Goal: Information Seeking & Learning: Check status

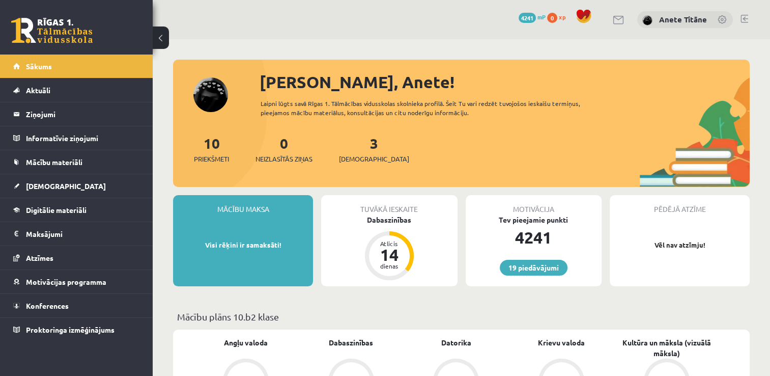
drag, startPoint x: 0, startPoint y: 0, endPoint x: 660, endPoint y: 82, distance: 665.5
click at [662, 72] on div "[PERSON_NAME], Anete!" at bounding box center [505, 82] width 490 height 24
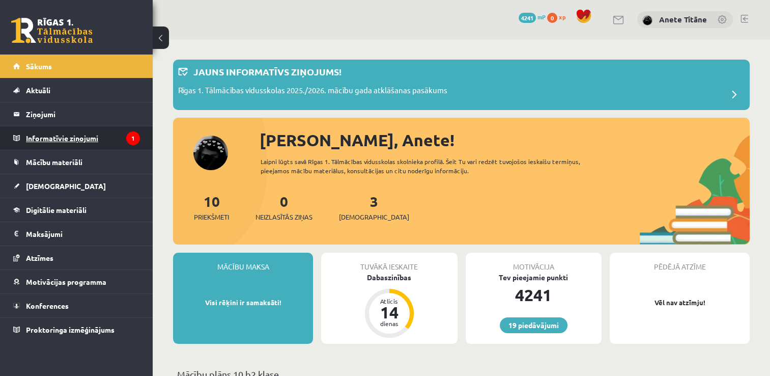
click at [125, 135] on legend "Informatīvie ziņojumi 1" at bounding box center [83, 137] width 114 height 23
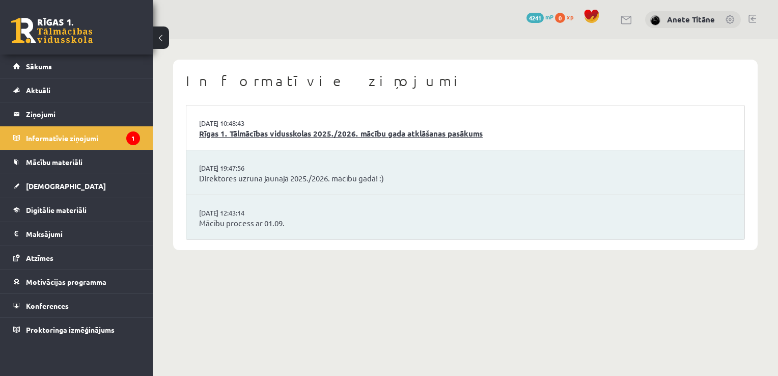
click at [324, 135] on link "Rīgas 1. Tālmācības vidusskolas 2025./2026. mācību gada atklāšanas pasākums" at bounding box center [465, 134] width 533 height 12
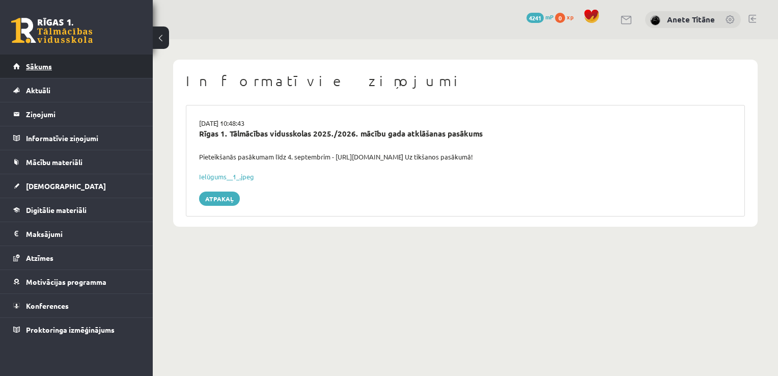
click at [92, 66] on link "Sākums" at bounding box center [76, 65] width 127 height 23
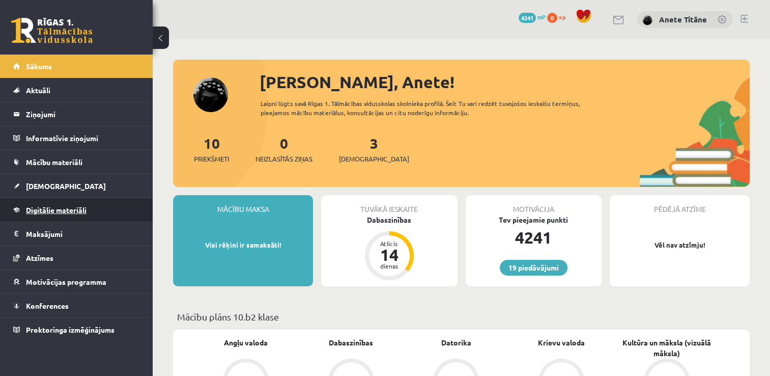
click at [81, 202] on link "Digitālie materiāli" at bounding box center [76, 209] width 127 height 23
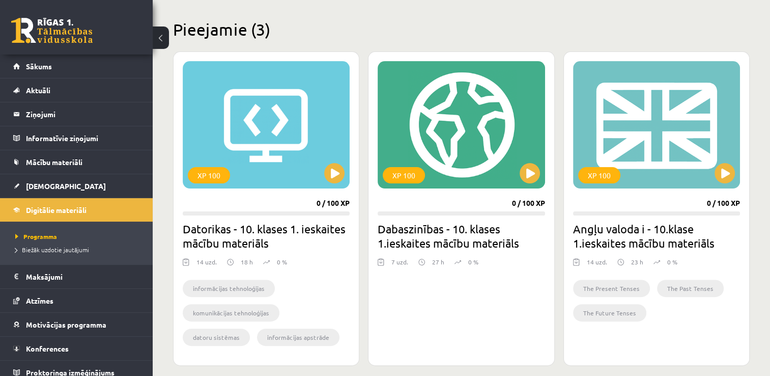
scroll to position [255, 0]
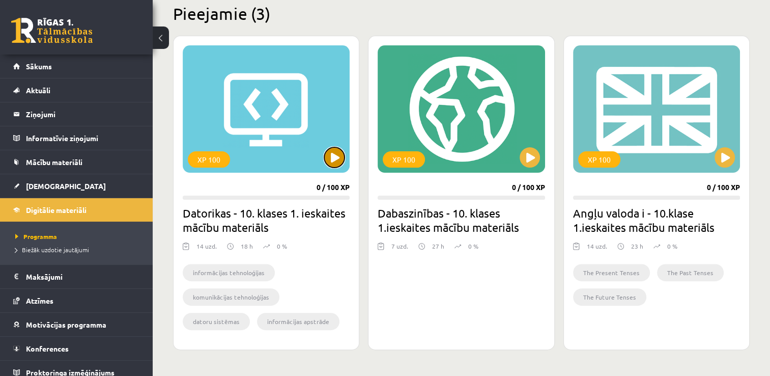
click at [338, 156] on button at bounding box center [334, 157] width 20 height 20
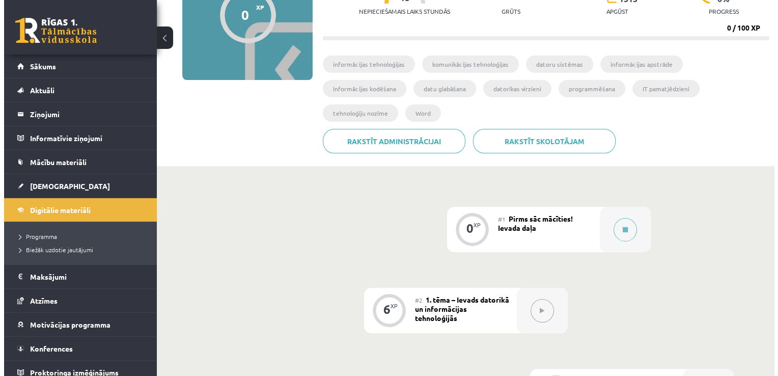
scroll to position [153, 0]
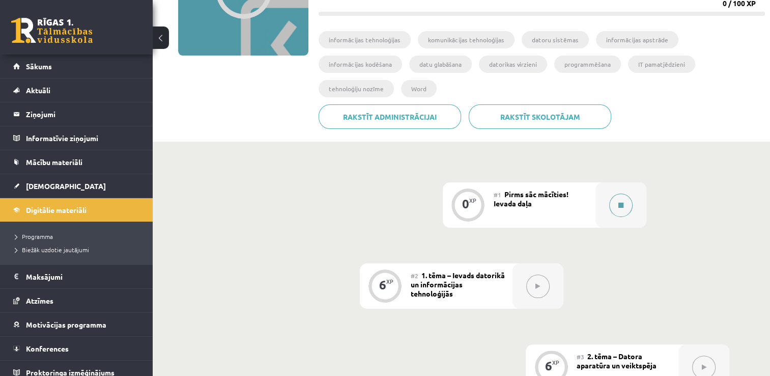
click at [616, 193] on button at bounding box center [620, 204] width 23 height 23
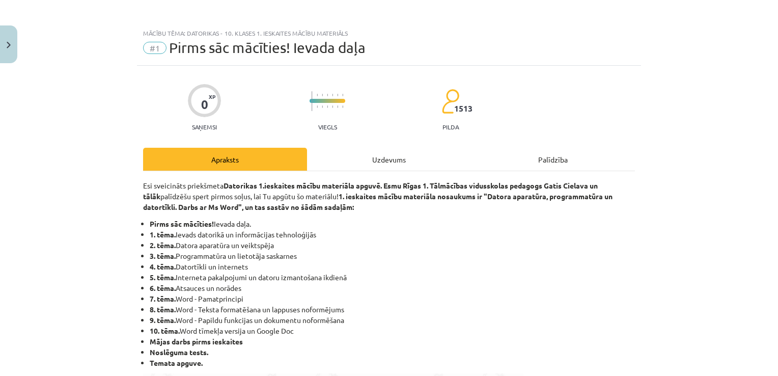
scroll to position [0, 0]
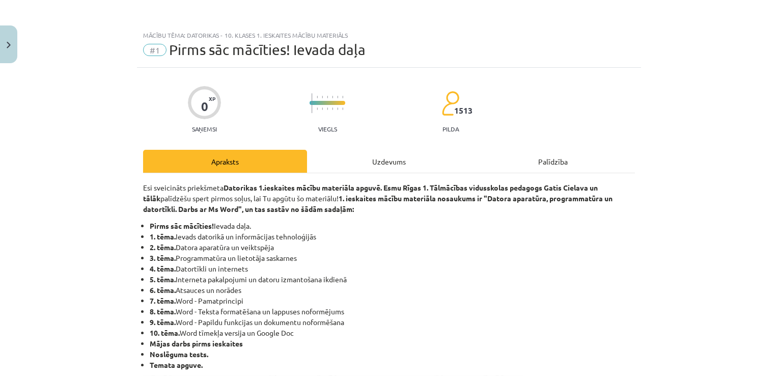
click at [379, 163] on div "Uzdevums" at bounding box center [389, 161] width 164 height 23
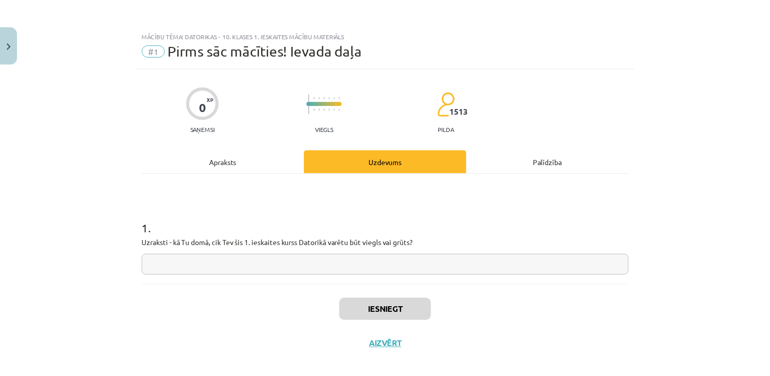
scroll to position [10, 0]
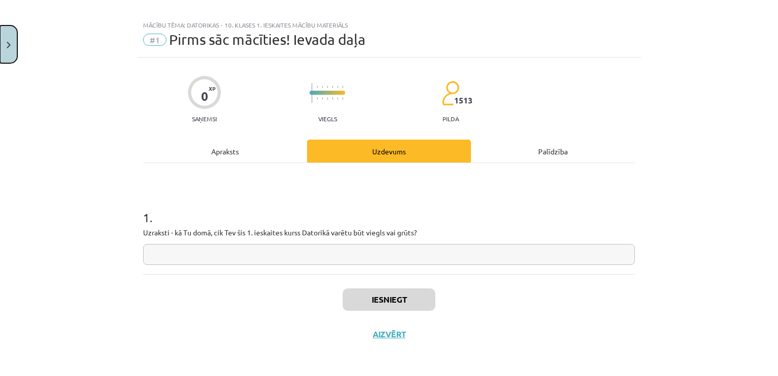
click at [4, 48] on button "Close" at bounding box center [8, 44] width 17 height 38
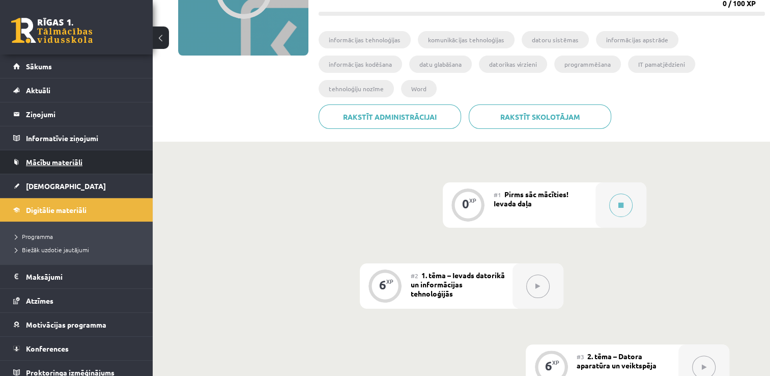
click at [67, 165] on span "Mācību materiāli" at bounding box center [54, 161] width 57 height 9
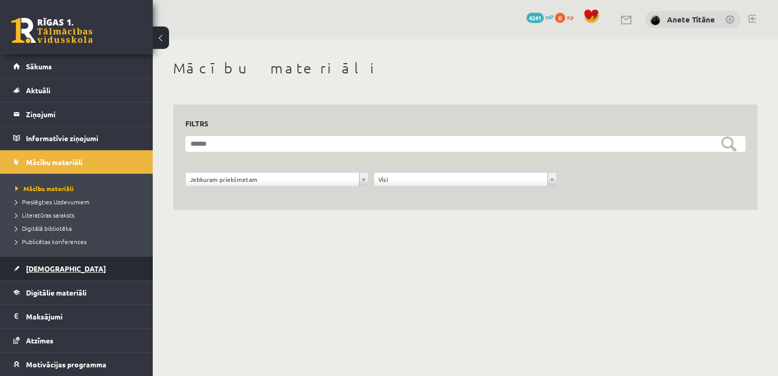
click at [41, 262] on link "[DEMOGRAPHIC_DATA]" at bounding box center [76, 268] width 127 height 23
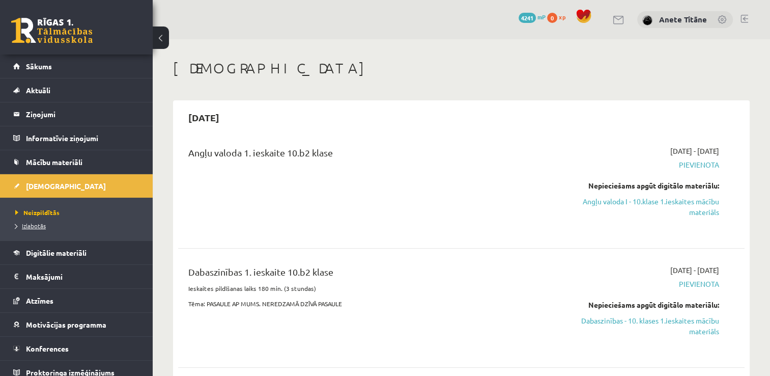
click at [45, 225] on span "Izlabotās" at bounding box center [30, 225] width 31 height 8
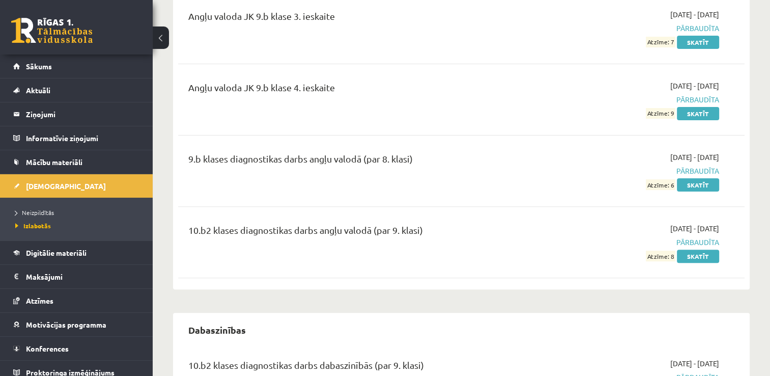
scroll to position [305, 0]
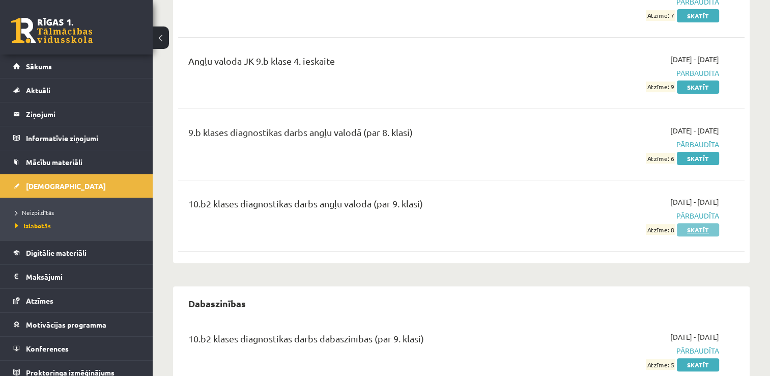
click at [690, 225] on link "Skatīt" at bounding box center [698, 229] width 42 height 13
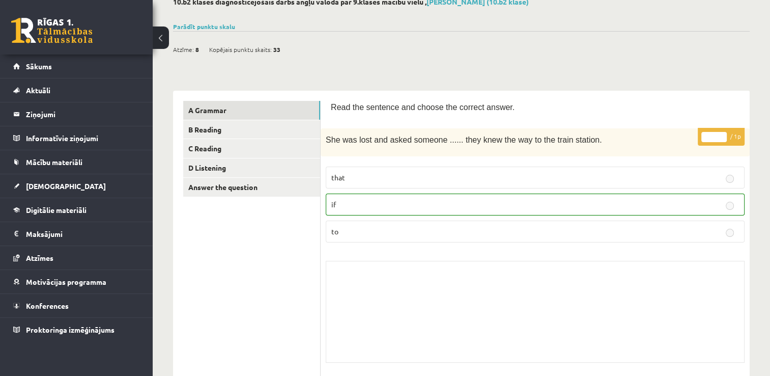
scroll to position [102, 0]
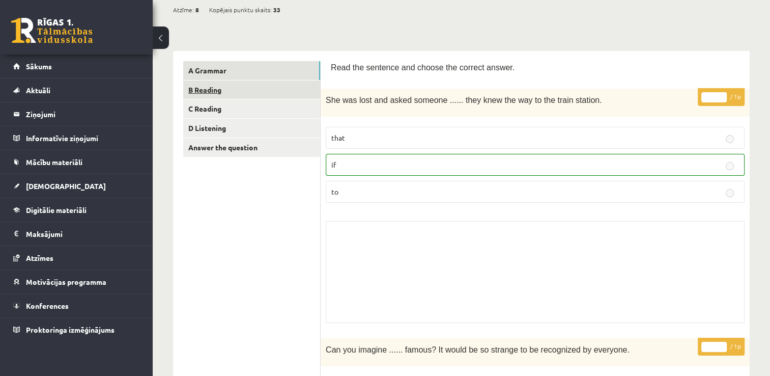
click at [294, 92] on link "B Reading" at bounding box center [251, 89] width 137 height 19
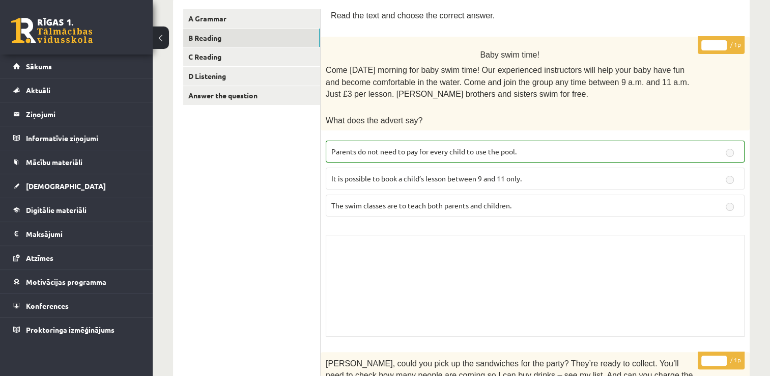
scroll to position [153, 0]
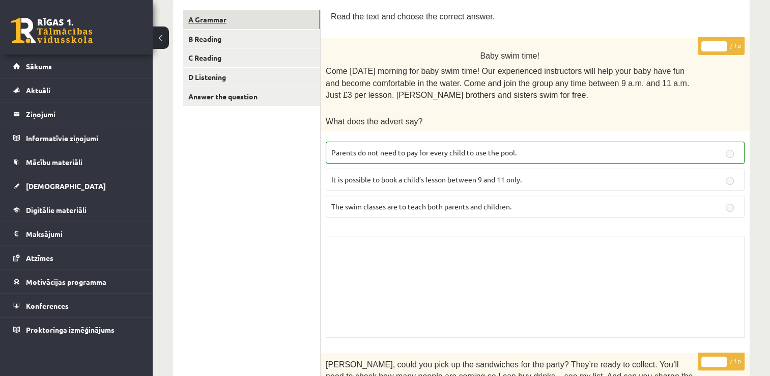
click at [229, 23] on link "A Grammar" at bounding box center [251, 19] width 137 height 19
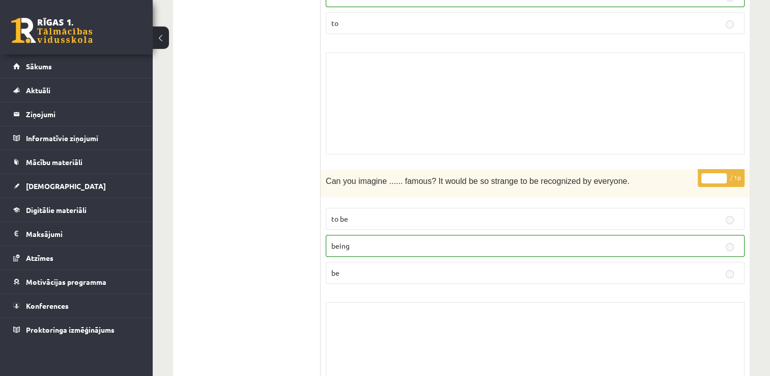
scroll to position [67, 0]
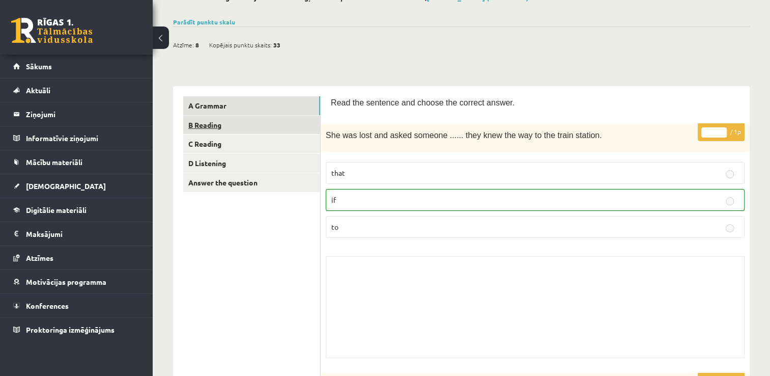
click at [294, 124] on link "B Reading" at bounding box center [251, 125] width 137 height 19
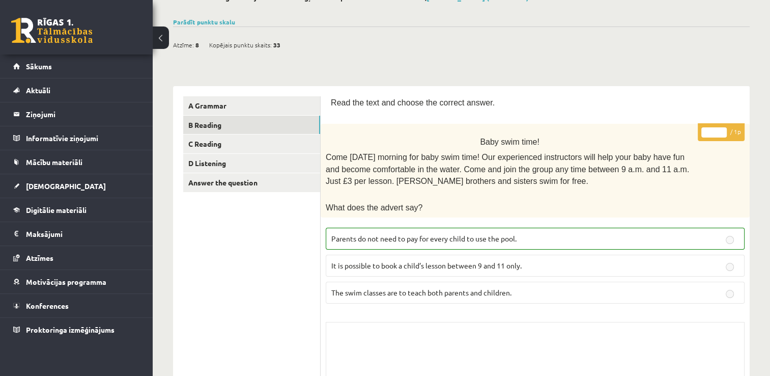
click at [510, 328] on div "Skolotāja pielikums" at bounding box center [535, 373] width 419 height 102
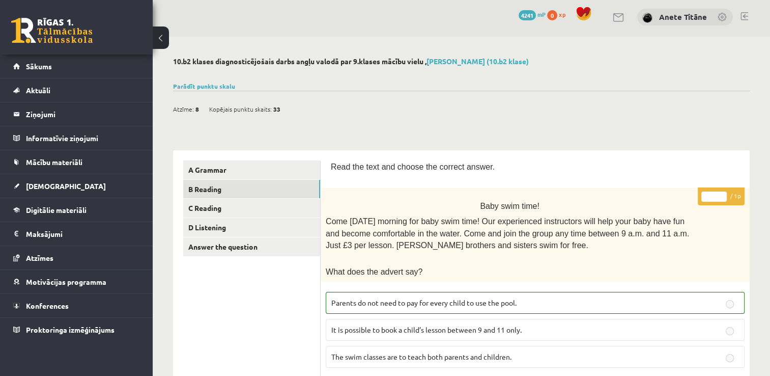
scroll to position [0, 0]
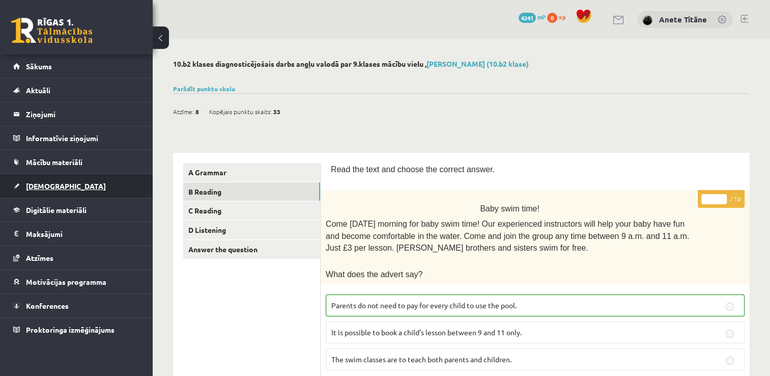
click at [67, 184] on link "[DEMOGRAPHIC_DATA]" at bounding box center [76, 185] width 127 height 23
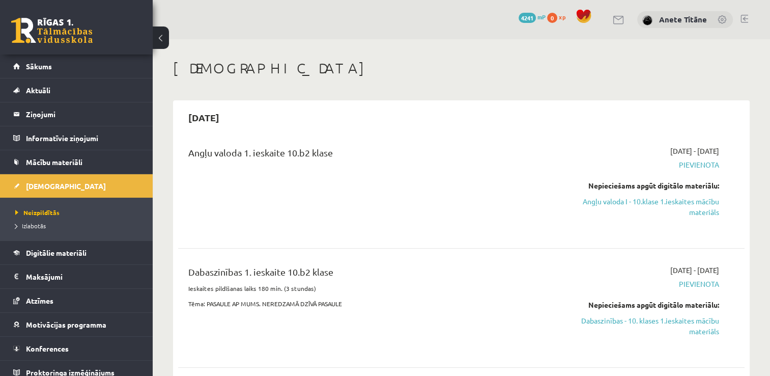
click at [37, 224] on span "Izlabotās" at bounding box center [30, 225] width 31 height 8
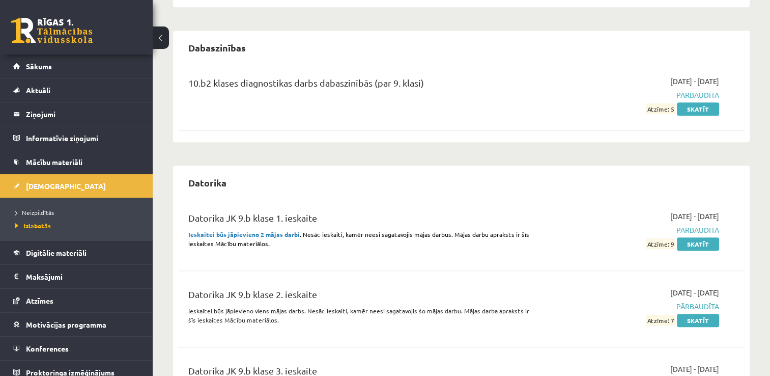
scroll to position [560, 0]
click at [694, 110] on link "Skatīt" at bounding box center [698, 109] width 42 height 13
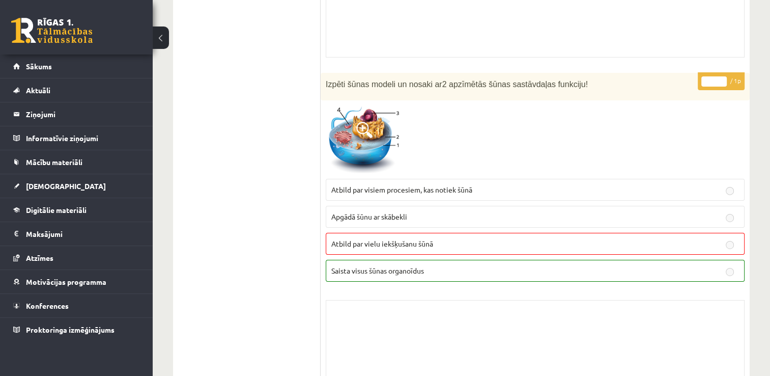
scroll to position [3360, 0]
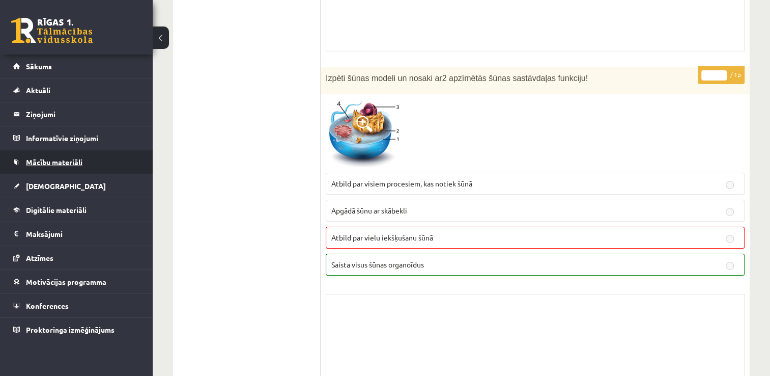
click at [66, 160] on span "Mācību materiāli" at bounding box center [54, 161] width 57 height 9
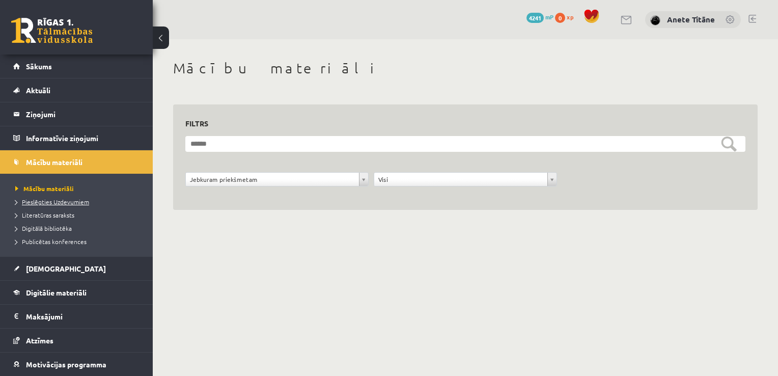
click at [53, 204] on span "Pieslēgties Uzdevumiem" at bounding box center [52, 202] width 74 height 8
click at [86, 72] on link "Sākums" at bounding box center [76, 65] width 127 height 23
